Goal: Task Accomplishment & Management: Use online tool/utility

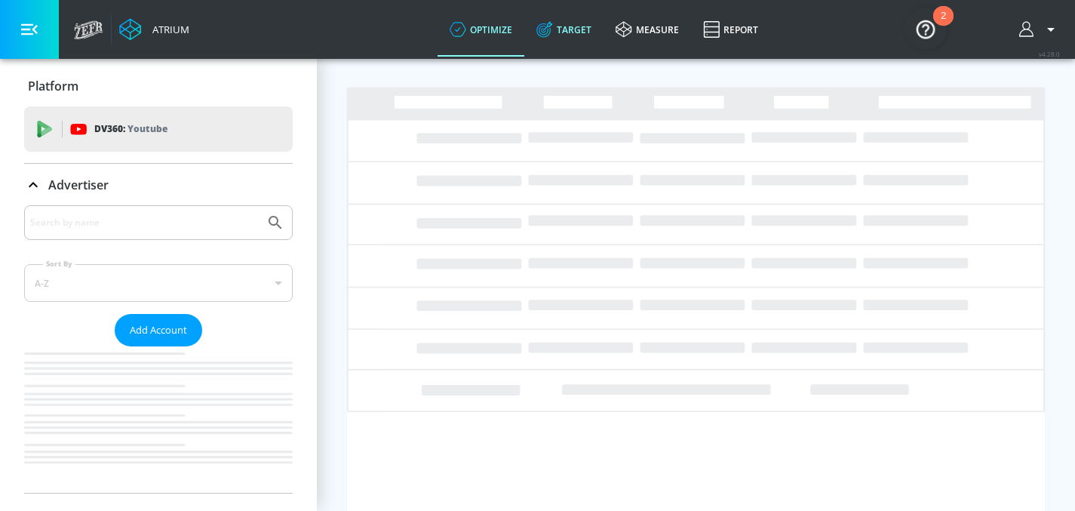
click at [572, 39] on link "Target" at bounding box center [563, 29] width 79 height 54
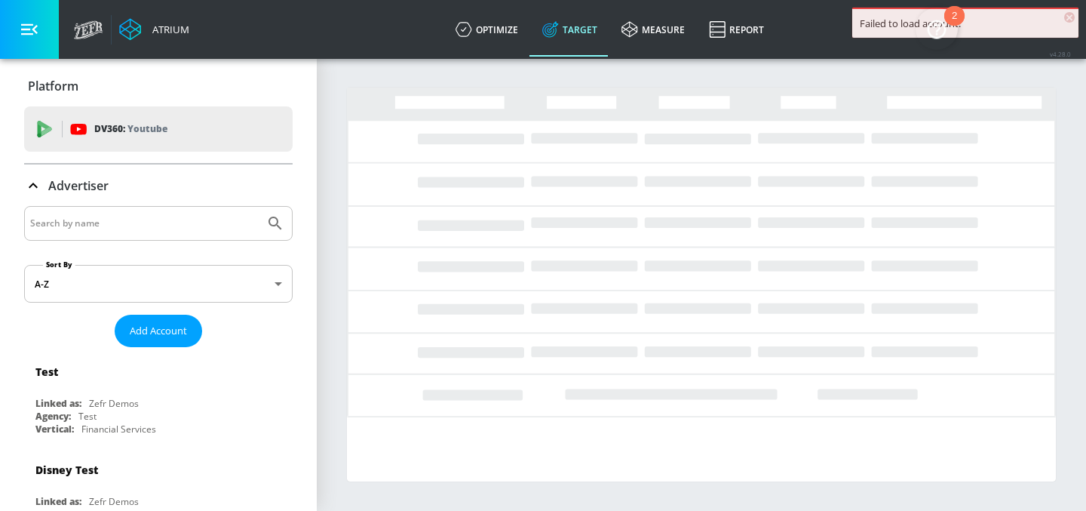
click at [149, 218] on input "Search by name" at bounding box center [144, 223] width 229 height 20
click at [573, 27] on link "Target" at bounding box center [569, 29] width 79 height 54
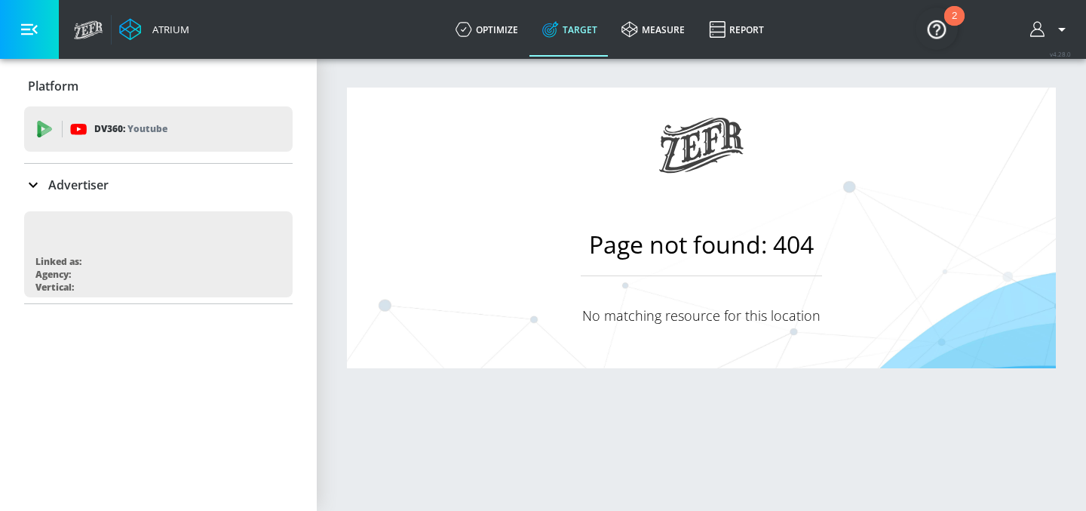
click at [78, 185] on p "Advertiser" at bounding box center [78, 185] width 60 height 17
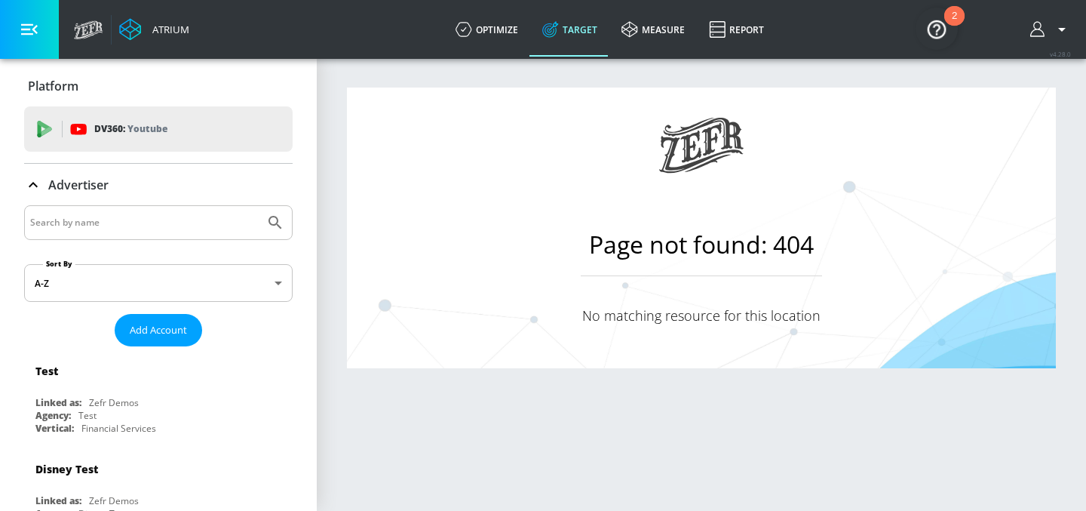
click at [74, 224] on input "Search by name" at bounding box center [144, 223] width 229 height 20
type input "AbbVie Co-pilot"
click at [259, 206] on button "Submit Search" at bounding box center [275, 222] width 33 height 33
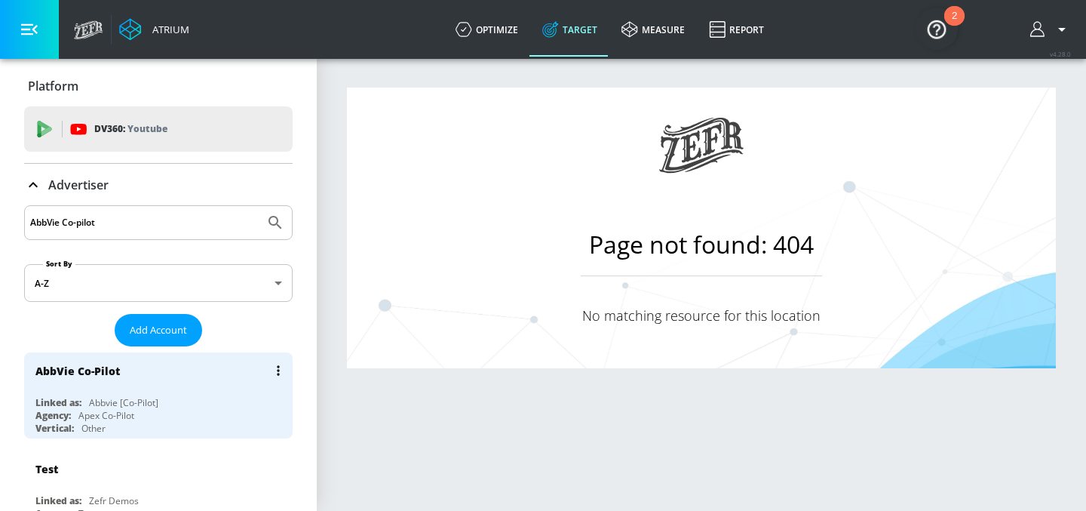
click at [80, 407] on div "Linked as:" at bounding box center [58, 402] width 46 height 13
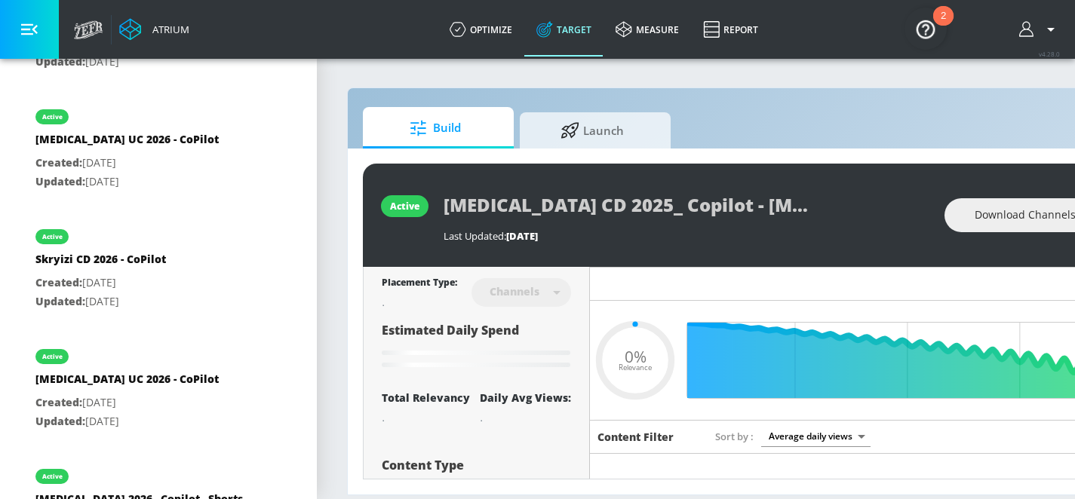
type input "0.05"
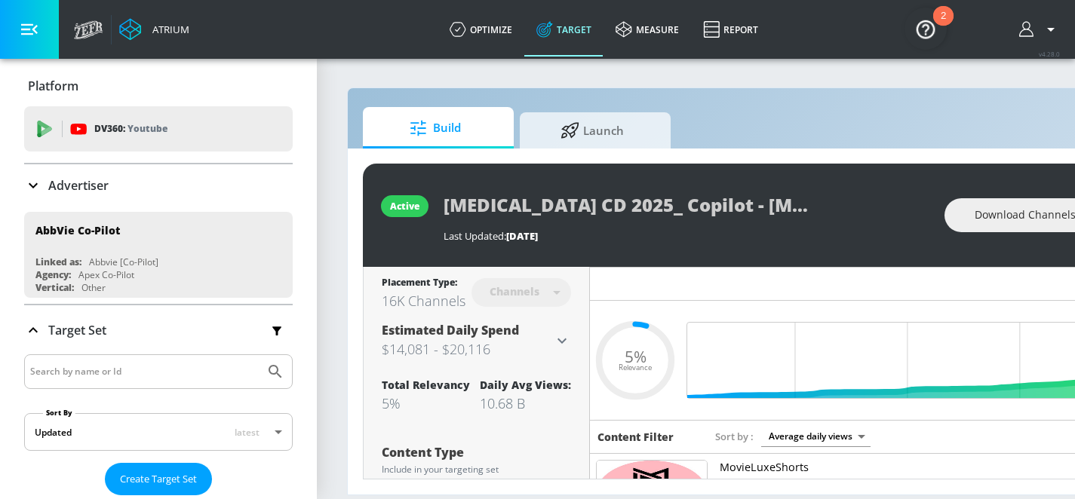
click at [83, 374] on input "Search by name or Id" at bounding box center [144, 372] width 229 height 20
type input "[MEDICAL_DATA]"
click at [259, 355] on button "Submit Search" at bounding box center [275, 371] width 33 height 33
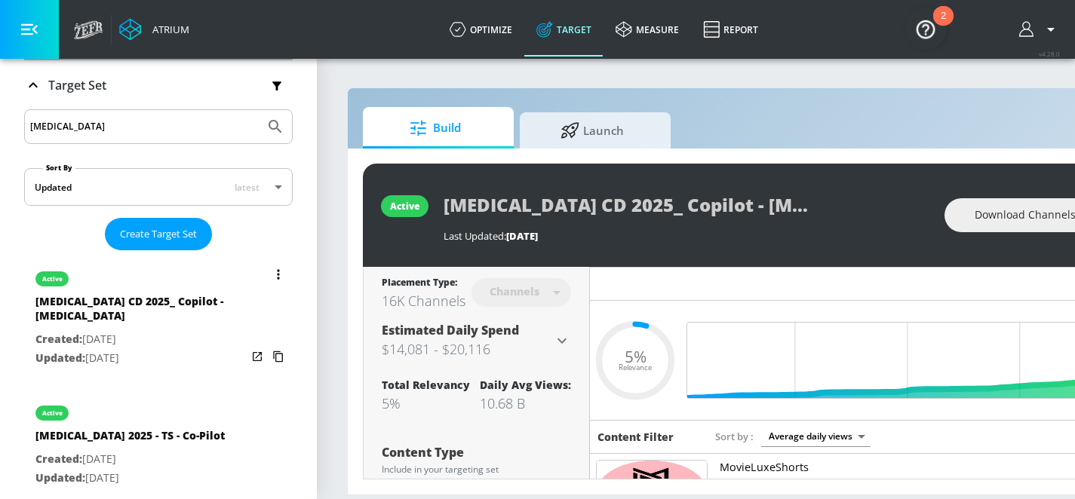
scroll to position [244, 0]
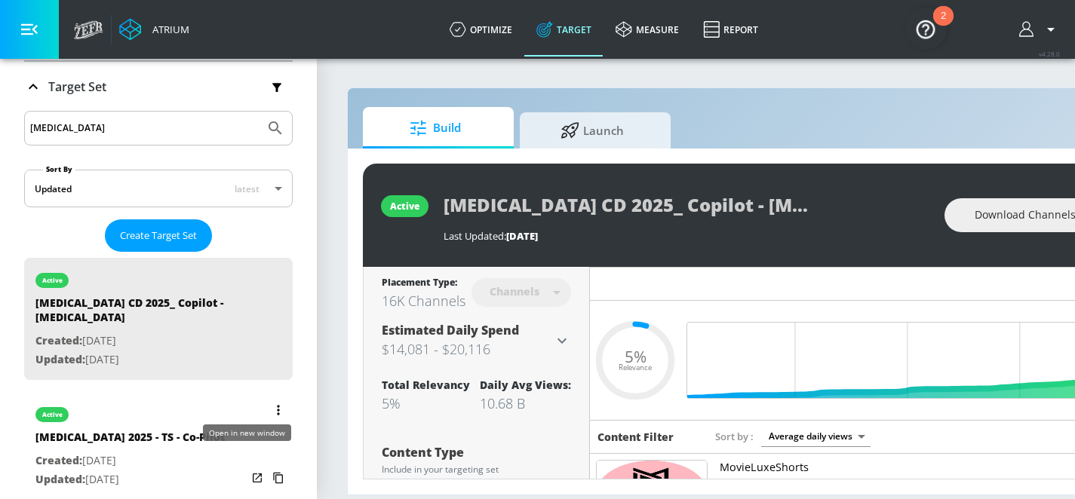
click at [250, 471] on icon "list of Target Set" at bounding box center [257, 478] width 15 height 15
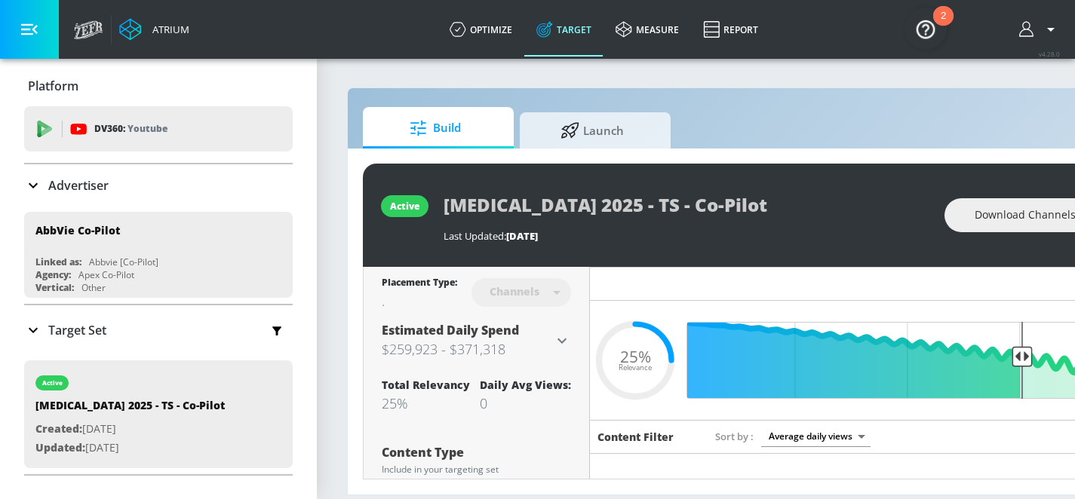
click at [563, 339] on icon at bounding box center [561, 340] width 9 height 5
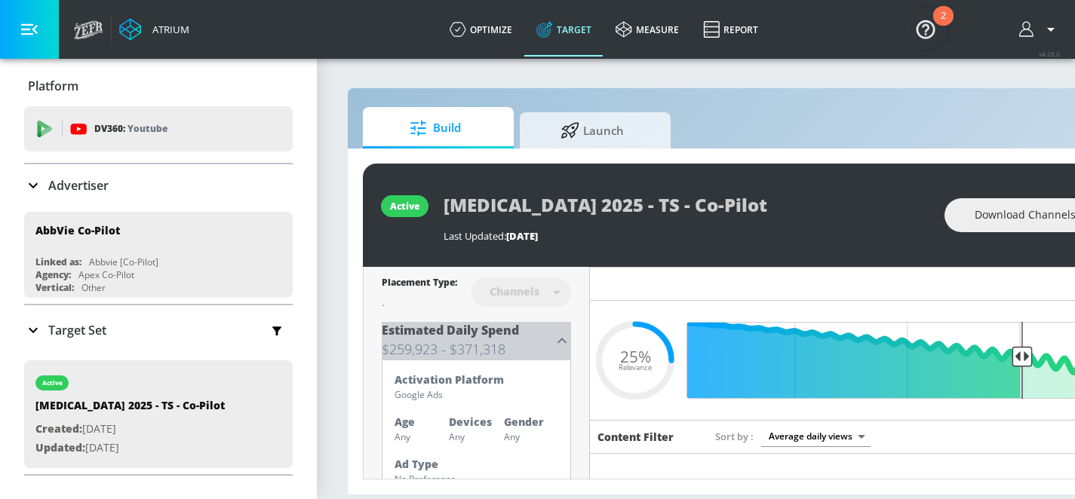
drag, startPoint x: 451, startPoint y: 346, endPoint x: 546, endPoint y: 328, distance: 96.8
click at [516, 346] on h3 "$259,923 - $371,318" at bounding box center [467, 349] width 171 height 21
